Goal: Book appointment/travel/reservation

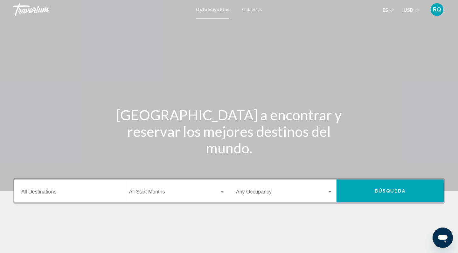
click at [70, 190] on div "Destination All Destinations" at bounding box center [69, 191] width 97 height 20
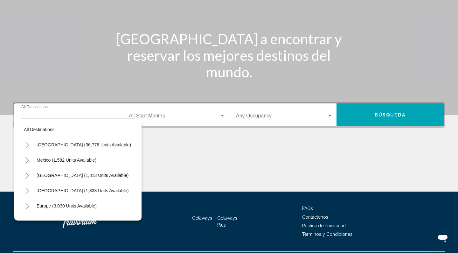
scroll to position [93, 0]
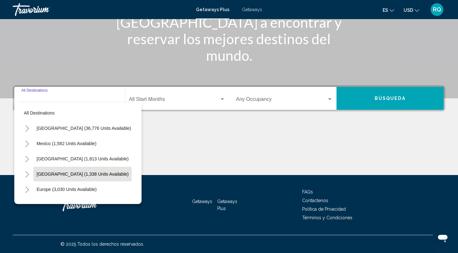
click at [72, 174] on span "[GEOGRAPHIC_DATA] (1,338 units available)" at bounding box center [83, 173] width 92 height 5
type input "**********"
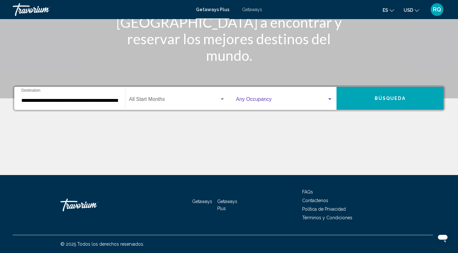
click at [284, 98] on span "Search widget" at bounding box center [281, 101] width 91 height 6
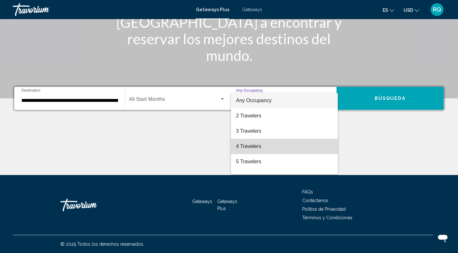
click at [258, 141] on span "4 Travelers" at bounding box center [284, 146] width 97 height 15
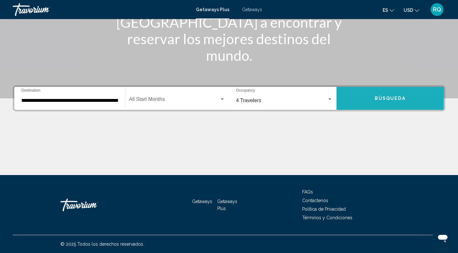
click at [375, 97] on span "Búsqueda" at bounding box center [390, 98] width 31 height 5
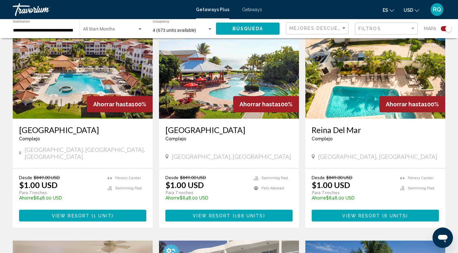
scroll to position [247, 0]
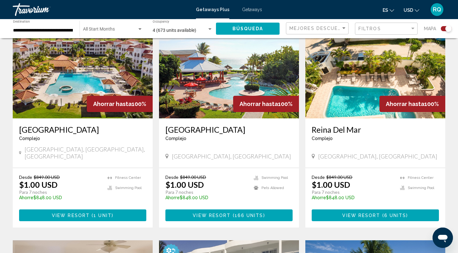
click at [120, 209] on button "View Resort ( 1 unit )" at bounding box center [82, 215] width 127 height 12
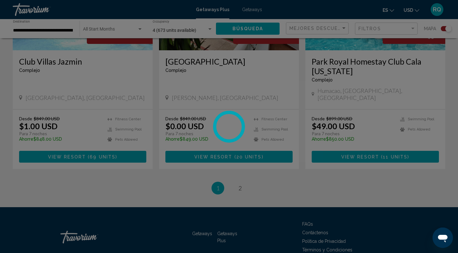
scroll to position [991, 0]
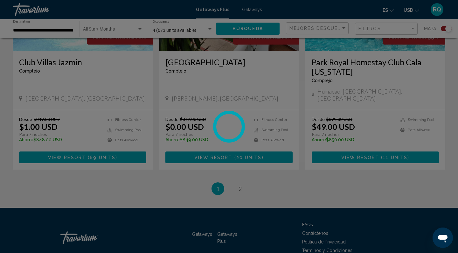
click at [240, 156] on div at bounding box center [229, 126] width 458 height 253
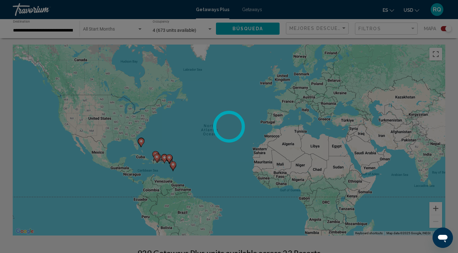
scroll to position [0, 0]
